Goal: Task Accomplishment & Management: Complete application form

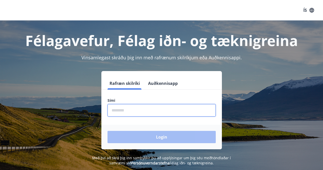
click at [158, 110] on input "phone" at bounding box center [161, 110] width 108 height 13
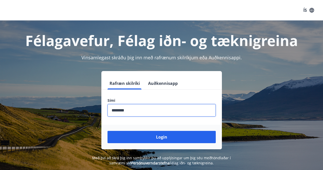
type input "********"
click at [107, 131] on button "Login" at bounding box center [161, 137] width 108 height 12
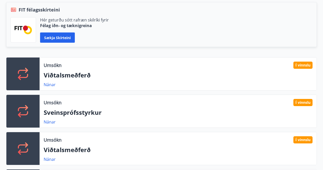
scroll to position [179, 0]
